Goal: Task Accomplishment & Management: Use online tool/utility

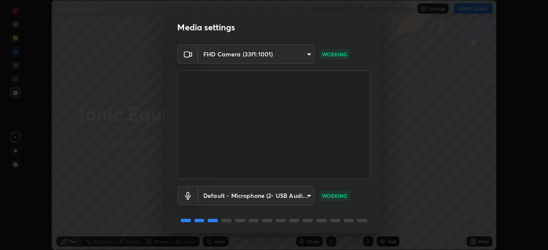
scroll to position [30, 0]
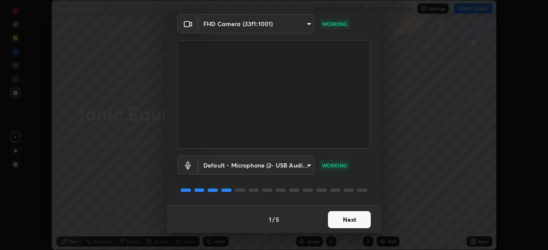
click at [346, 215] on button "Next" at bounding box center [349, 219] width 43 height 17
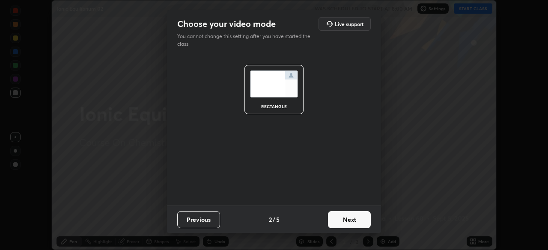
scroll to position [0, 0]
click at [351, 218] on button "Next" at bounding box center [349, 219] width 43 height 17
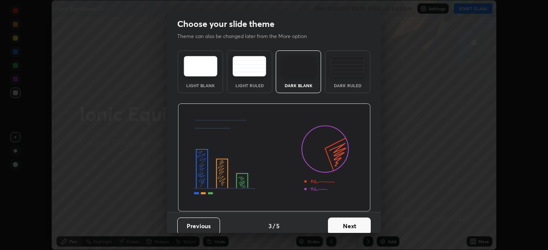
click at [356, 221] on button "Next" at bounding box center [349, 226] width 43 height 17
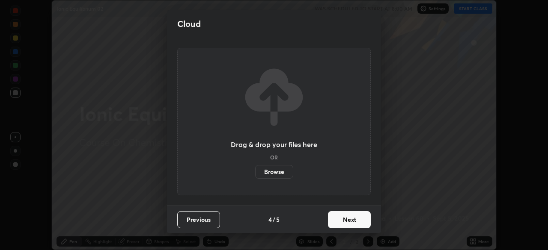
click at [355, 222] on button "Next" at bounding box center [349, 219] width 43 height 17
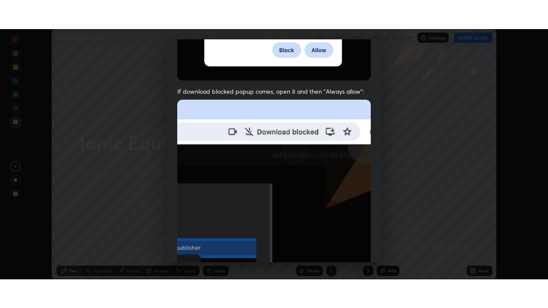
scroll to position [205, 0]
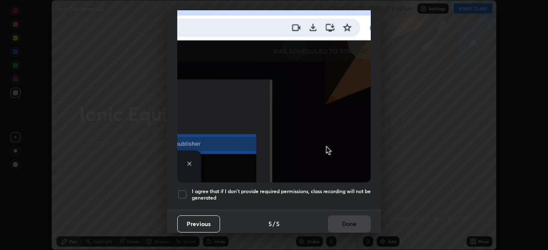
click at [333, 188] on h5 "I agree that if I don't provide required permissions, class recording will not …" at bounding box center [281, 194] width 179 height 13
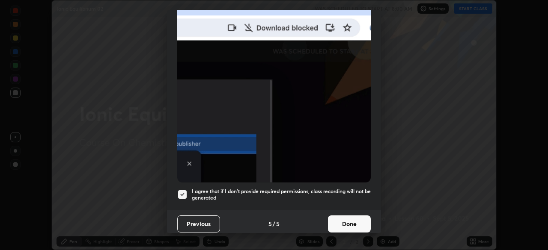
click at [350, 216] on button "Done" at bounding box center [349, 224] width 43 height 17
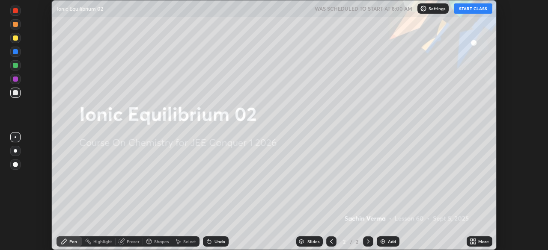
click at [474, 240] on icon at bounding box center [474, 240] width 2 height 2
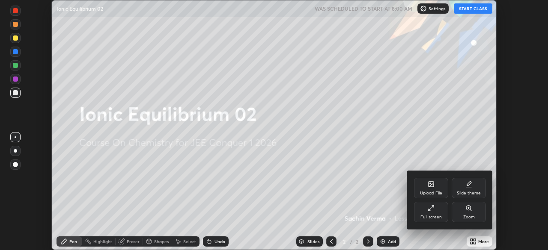
click at [437, 214] on div "Full screen" at bounding box center [431, 212] width 34 height 21
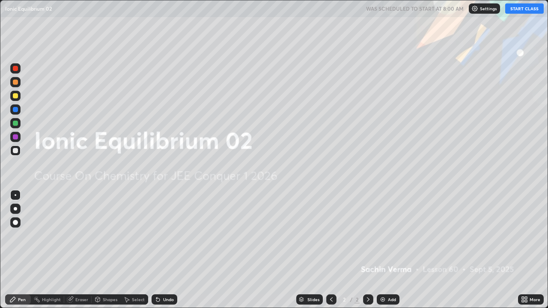
scroll to position [308, 548]
click at [385, 250] on div "Add" at bounding box center [387, 299] width 23 height 10
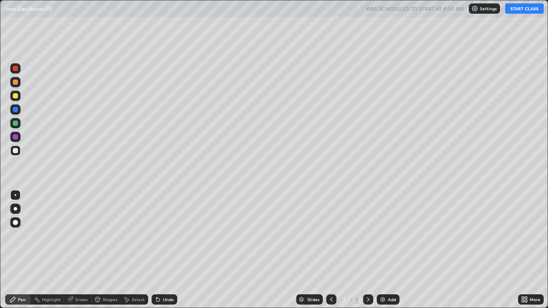
click at [519, 8] on button "START CLASS" at bounding box center [524, 8] width 38 height 10
click at [17, 210] on div at bounding box center [15, 208] width 3 height 3
click at [16, 99] on div at bounding box center [15, 96] width 10 height 10
click at [169, 250] on div "Undo" at bounding box center [164, 299] width 26 height 10
click at [16, 150] on div at bounding box center [15, 150] width 5 height 5
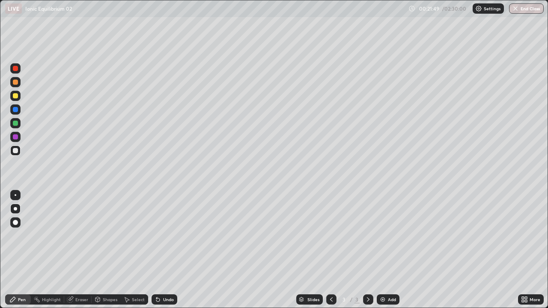
click at [157, 250] on icon at bounding box center [157, 299] width 3 height 3
click at [158, 250] on icon at bounding box center [157, 299] width 7 height 7
click at [81, 250] on div "Eraser" at bounding box center [81, 299] width 13 height 4
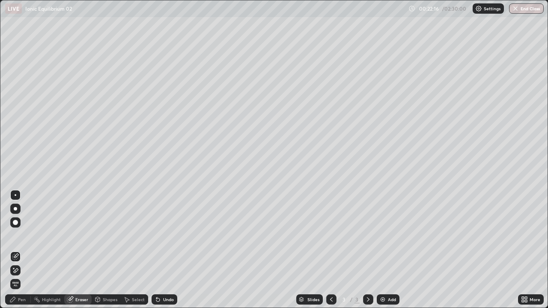
click at [23, 250] on div "Pen" at bounding box center [22, 299] width 8 height 4
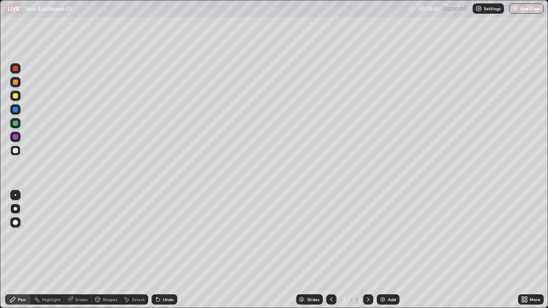
click at [80, 250] on div "Eraser" at bounding box center [81, 299] width 13 height 4
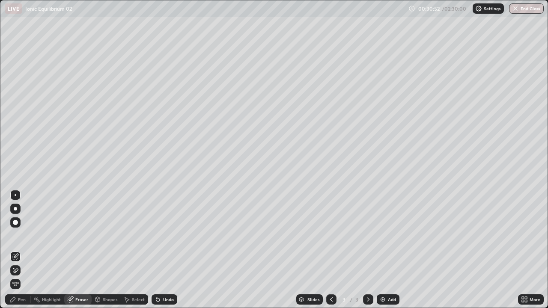
click at [24, 250] on div "Pen" at bounding box center [22, 299] width 8 height 4
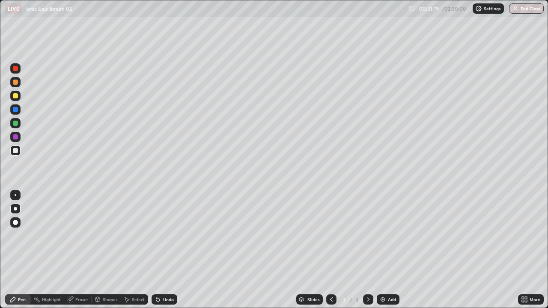
click at [160, 250] on div "Undo" at bounding box center [164, 299] width 26 height 10
click at [385, 250] on div "Add" at bounding box center [387, 299] width 23 height 10
click at [19, 95] on div at bounding box center [15, 96] width 10 height 10
click at [160, 250] on icon at bounding box center [157, 299] width 7 height 7
click at [80, 250] on div "Eraser" at bounding box center [81, 299] width 13 height 4
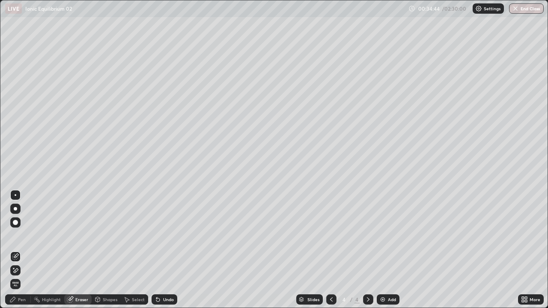
click at [22, 250] on div "Pen" at bounding box center [22, 299] width 8 height 4
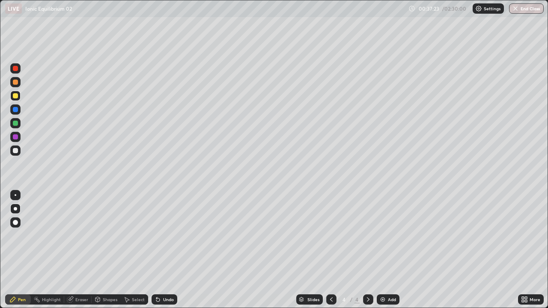
click at [391, 250] on div "Add" at bounding box center [392, 299] width 8 height 4
click at [86, 250] on div "Eraser" at bounding box center [81, 299] width 13 height 4
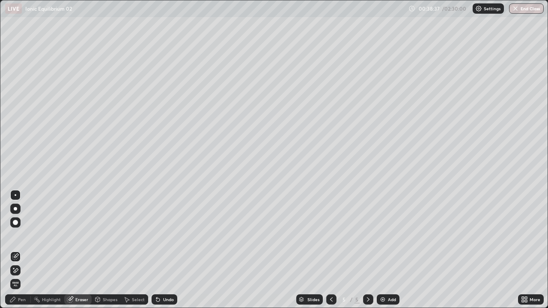
click at [19, 250] on div "Pen" at bounding box center [22, 299] width 8 height 4
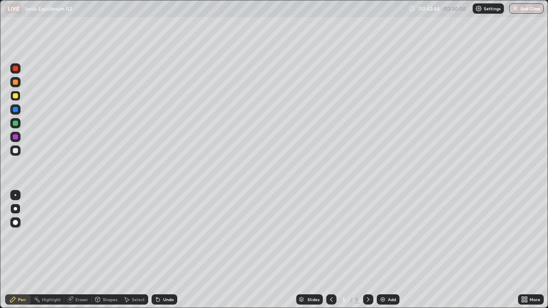
click at [16, 123] on div at bounding box center [15, 123] width 5 height 5
click at [384, 250] on img at bounding box center [382, 299] width 7 height 7
click at [17, 97] on div at bounding box center [15, 95] width 5 height 5
click at [169, 250] on div "Undo" at bounding box center [164, 299] width 26 height 10
click at [172, 250] on div "Undo" at bounding box center [168, 299] width 11 height 4
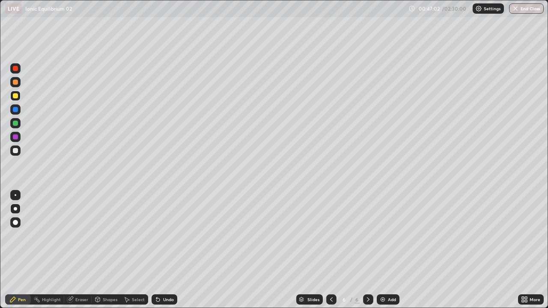
click at [167, 250] on div "Undo" at bounding box center [164, 299] width 26 height 10
click at [169, 250] on div "Undo" at bounding box center [164, 299] width 26 height 10
click at [170, 250] on div "Undo" at bounding box center [164, 299] width 26 height 10
click at [15, 96] on div at bounding box center [15, 95] width 5 height 5
click at [158, 250] on div "Undo" at bounding box center [164, 299] width 26 height 10
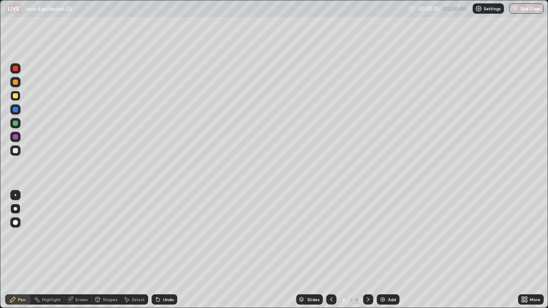
click at [161, 250] on div "Undo" at bounding box center [164, 299] width 26 height 10
click at [163, 250] on div "Undo" at bounding box center [168, 299] width 11 height 4
click at [383, 250] on img at bounding box center [382, 299] width 7 height 7
click at [170, 250] on div "Undo" at bounding box center [168, 299] width 11 height 4
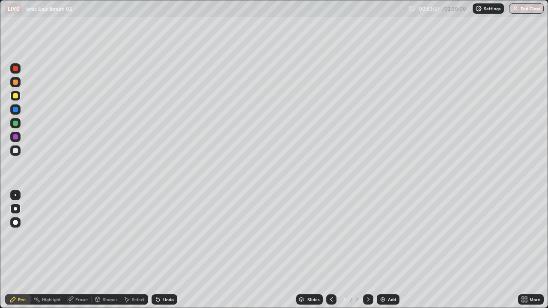
click at [168, 250] on div "Undo" at bounding box center [168, 299] width 11 height 4
click at [163, 250] on div "Undo" at bounding box center [164, 299] width 26 height 10
click at [166, 250] on div "Undo" at bounding box center [164, 299] width 26 height 10
click at [173, 250] on div "Undo" at bounding box center [164, 299] width 26 height 10
click at [168, 250] on div "Undo" at bounding box center [168, 299] width 11 height 4
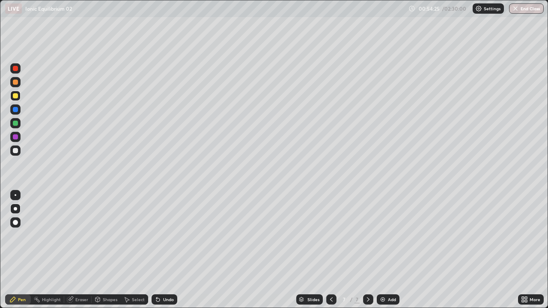
click at [167, 250] on div "Undo" at bounding box center [168, 299] width 11 height 4
click at [165, 250] on div "Undo" at bounding box center [168, 299] width 11 height 4
click at [164, 250] on div "Undo" at bounding box center [168, 299] width 11 height 4
click at [385, 250] on img at bounding box center [382, 299] width 7 height 7
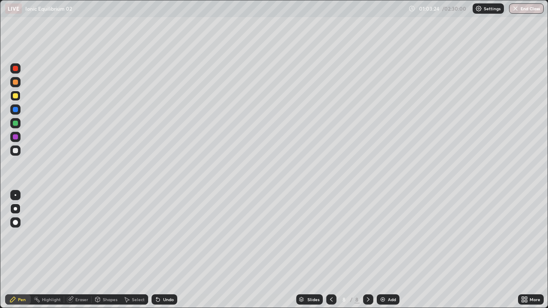
click at [17, 150] on div at bounding box center [15, 150] width 5 height 5
click at [81, 250] on div "Eraser" at bounding box center [81, 299] width 13 height 4
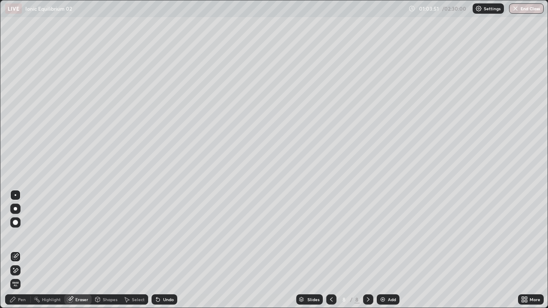
click at [19, 250] on div "Pen" at bounding box center [22, 299] width 8 height 4
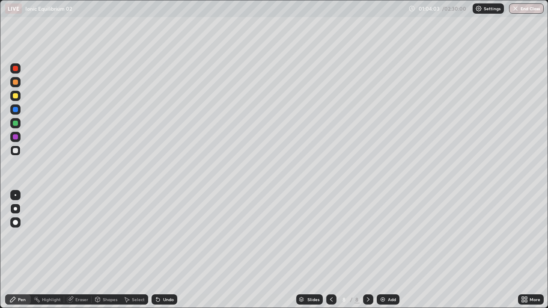
click at [16, 94] on div at bounding box center [15, 95] width 5 height 5
click at [137, 250] on div "Select" at bounding box center [138, 299] width 13 height 4
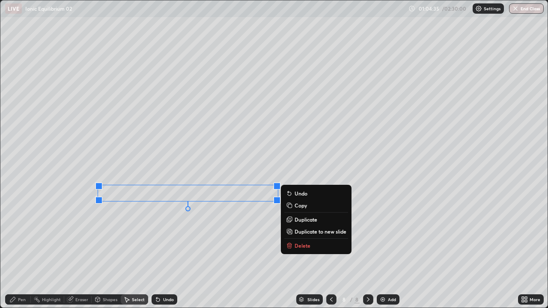
click at [187, 231] on div "0 ° Undo Copy Duplicate Duplicate to new slide Delete" at bounding box center [273, 153] width 547 height 307
click at [302, 206] on p "Copy" at bounding box center [300, 205] width 12 height 7
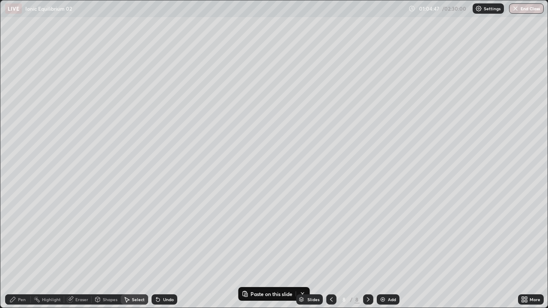
click at [319, 200] on div "0 ° Undo Copy Paste here Duplicate Duplicate to new slide Delete" at bounding box center [273, 153] width 547 height 307
click at [347, 224] on p "Paste here" at bounding box center [344, 222] width 25 height 7
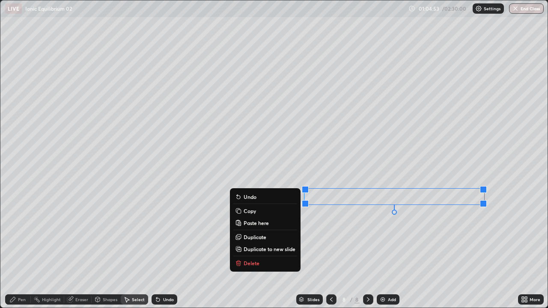
click at [348, 217] on div "0 ° Undo Copy Paste here Duplicate Duplicate to new slide Delete" at bounding box center [273, 153] width 547 height 307
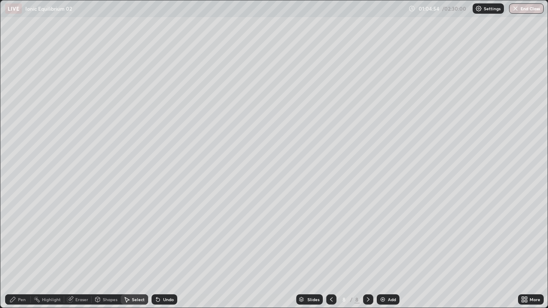
click at [22, 250] on div "Pen" at bounding box center [22, 299] width 8 height 4
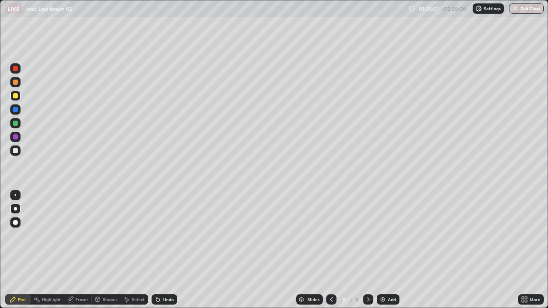
click at [16, 151] on div at bounding box center [15, 150] width 5 height 5
click at [83, 250] on div "Eraser" at bounding box center [81, 299] width 13 height 4
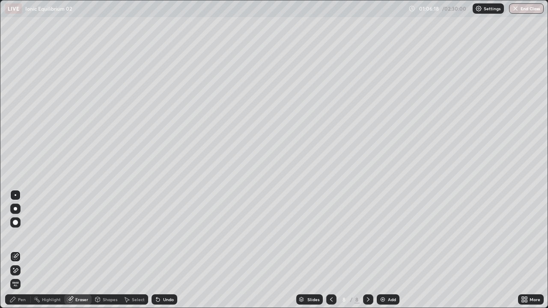
click at [24, 250] on div "Pen" at bounding box center [18, 299] width 26 height 10
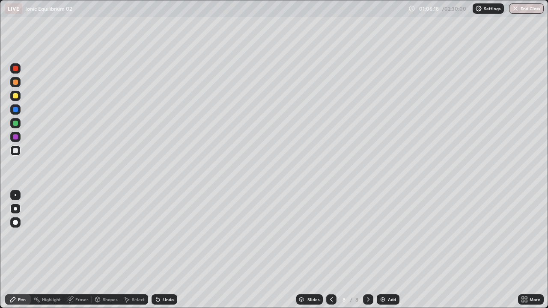
click at [72, 250] on icon at bounding box center [70, 298] width 5 height 4
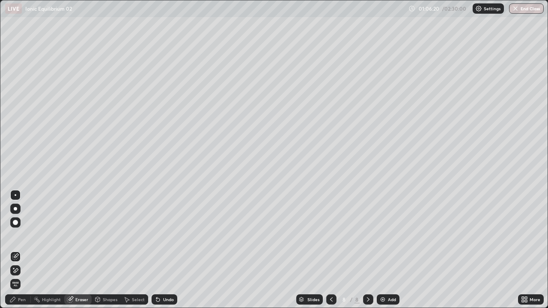
click at [13, 250] on icon at bounding box center [12, 299] width 7 height 7
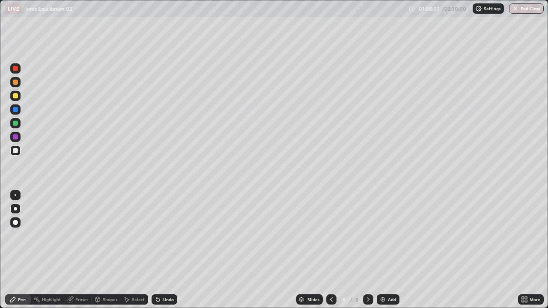
click at [489, 9] on p "Settings" at bounding box center [491, 8] width 17 height 4
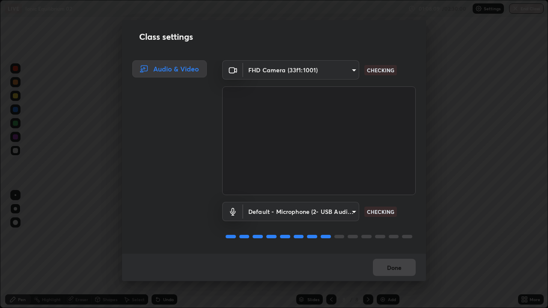
click at [452, 42] on div "Class settings Audio & Video FHD Camera (33f1:1001) a4316e6fe326288b9d1d9ee882e…" at bounding box center [274, 154] width 548 height 308
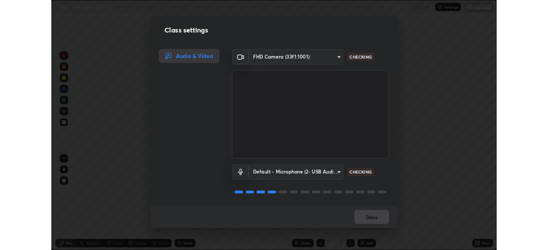
scroll to position [1, 0]
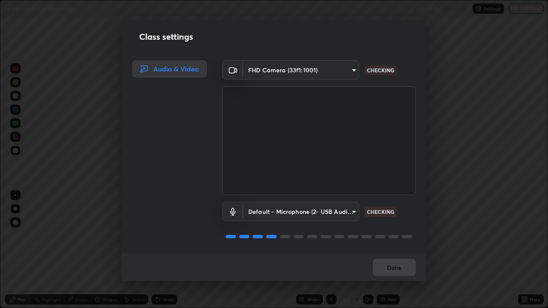
click at [399, 250] on div "Done" at bounding box center [274, 267] width 304 height 27
click at [397, 250] on div "Done" at bounding box center [274, 267] width 304 height 27
click at [402, 250] on button "Done" at bounding box center [394, 267] width 43 height 17
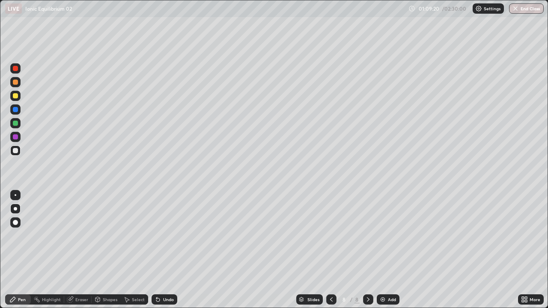
click at [16, 97] on div at bounding box center [15, 95] width 5 height 5
click at [18, 125] on div at bounding box center [15, 123] width 10 height 10
click at [379, 250] on img at bounding box center [382, 299] width 7 height 7
click at [15, 95] on div at bounding box center [15, 95] width 5 height 5
click at [335, 250] on div at bounding box center [331, 299] width 10 height 10
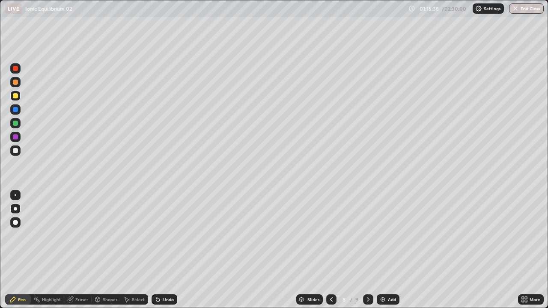
click at [364, 250] on div at bounding box center [368, 299] width 10 height 10
click at [387, 250] on div "Add" at bounding box center [387, 299] width 23 height 10
click at [83, 250] on div "Eraser" at bounding box center [81, 299] width 13 height 4
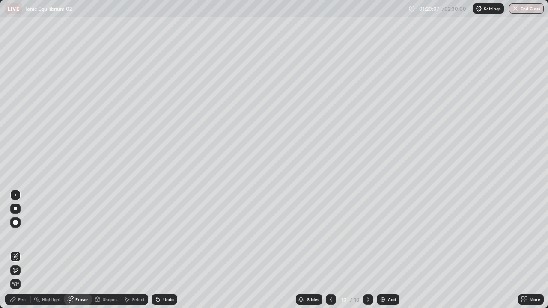
click at [24, 250] on div "Pen" at bounding box center [22, 299] width 8 height 4
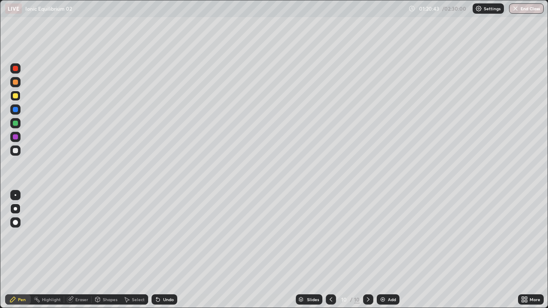
click at [166, 250] on div "Undo" at bounding box center [164, 299] width 26 height 10
click at [164, 250] on div "Undo" at bounding box center [168, 299] width 11 height 4
click at [388, 250] on div "Add" at bounding box center [392, 299] width 8 height 4
click at [334, 250] on div at bounding box center [331, 299] width 10 height 10
click at [371, 250] on div at bounding box center [368, 299] width 10 height 10
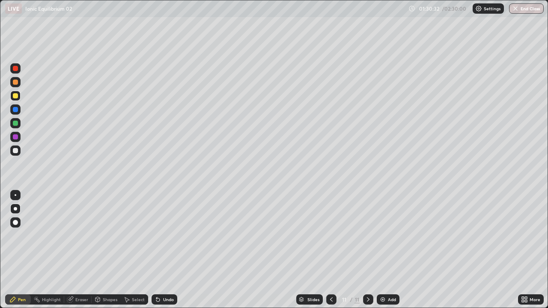
click at [163, 250] on div "Undo" at bounding box center [164, 299] width 26 height 10
click at [379, 250] on img at bounding box center [382, 299] width 7 height 7
click at [19, 153] on div at bounding box center [15, 150] width 10 height 10
click at [521, 9] on button "End Class" at bounding box center [526, 8] width 35 height 10
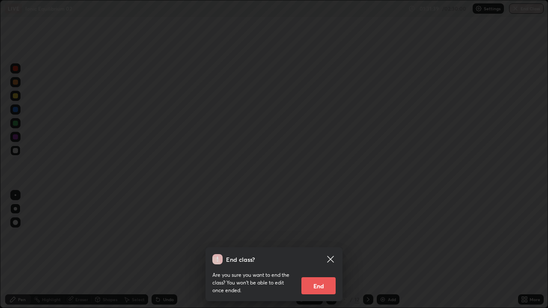
click at [331, 250] on button "End" at bounding box center [318, 285] width 34 height 17
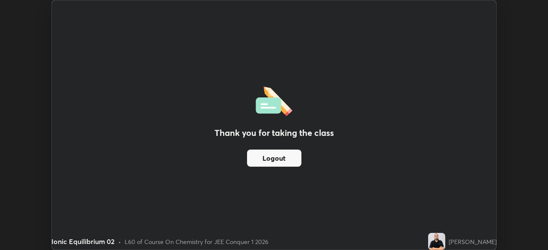
scroll to position [42524, 42227]
